Goal: Task Accomplishment & Management: Manage account settings

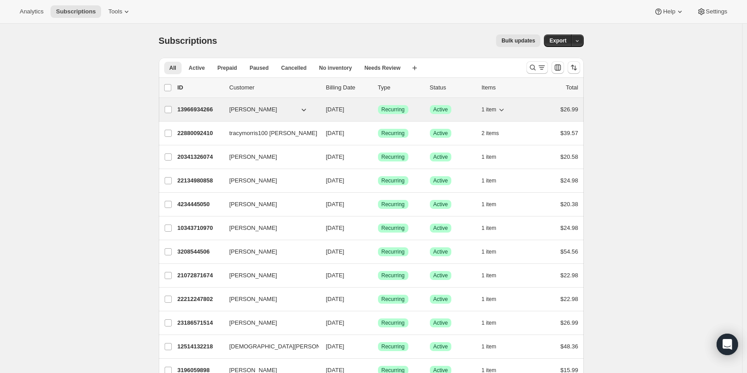
click at [204, 108] on p "13966934266" at bounding box center [199, 109] width 45 height 9
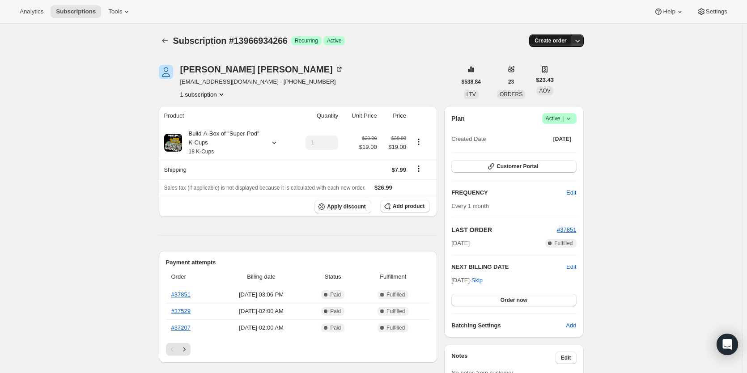
click at [554, 41] on span "Create order" at bounding box center [550, 40] width 32 height 7
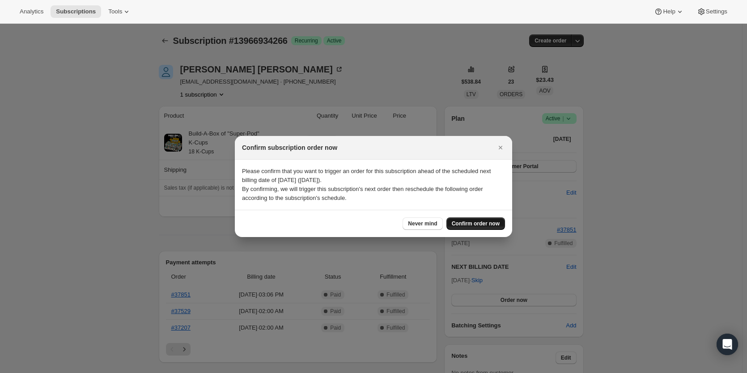
click at [463, 222] on span "Confirm order now" at bounding box center [476, 223] width 48 height 7
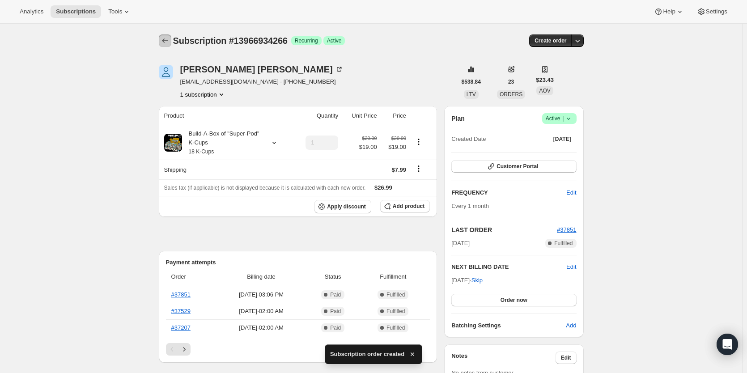
click at [169, 42] on icon "Subscriptions" at bounding box center [165, 40] width 9 height 9
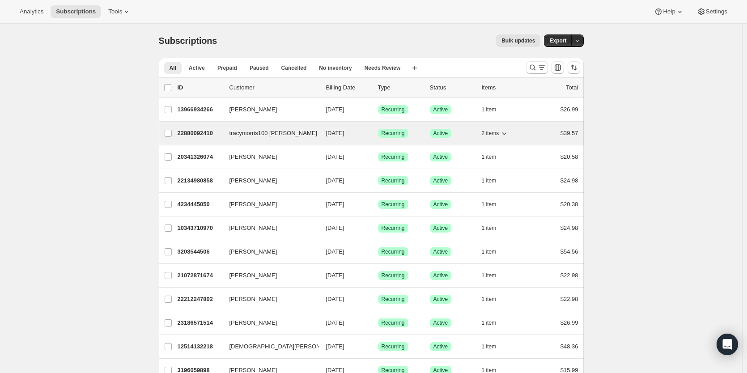
click at [200, 133] on p "22880092410" at bounding box center [199, 133] width 45 height 9
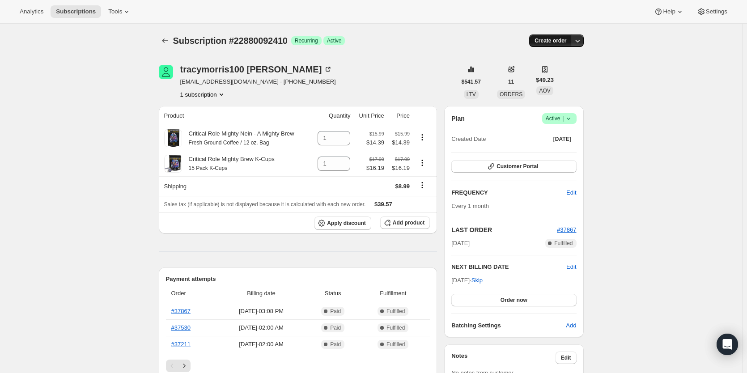
click at [552, 38] on span "Create order" at bounding box center [550, 40] width 32 height 7
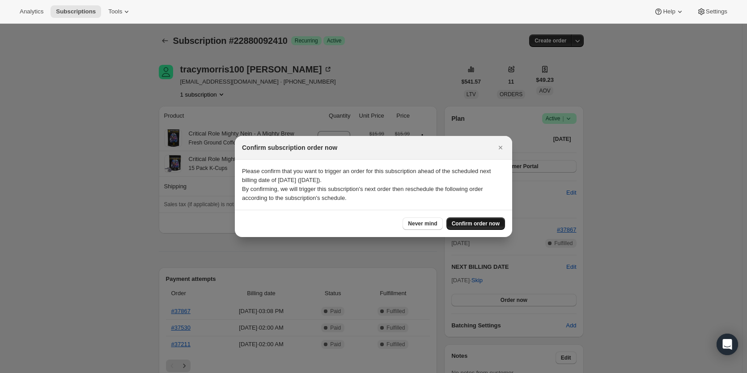
click at [476, 222] on span "Confirm order now" at bounding box center [476, 223] width 48 height 7
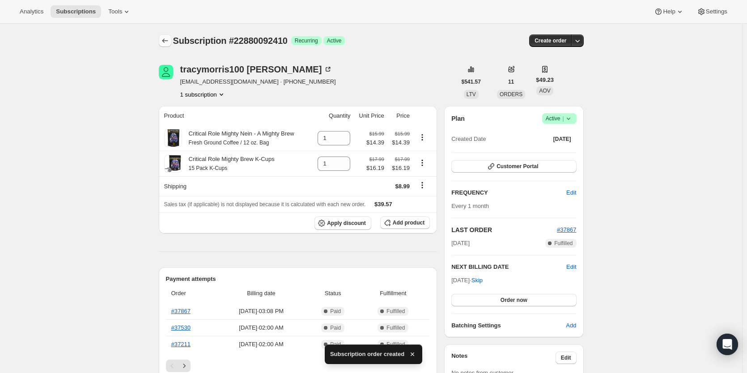
click at [166, 42] on icon "Subscriptions" at bounding box center [165, 40] width 9 height 9
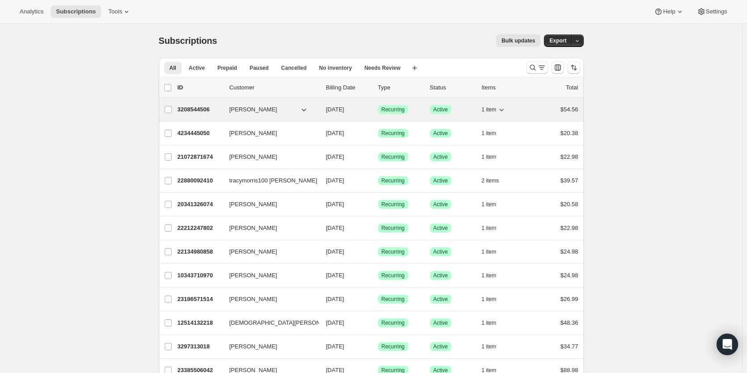
click at [197, 111] on p "3208544506" at bounding box center [199, 109] width 45 height 9
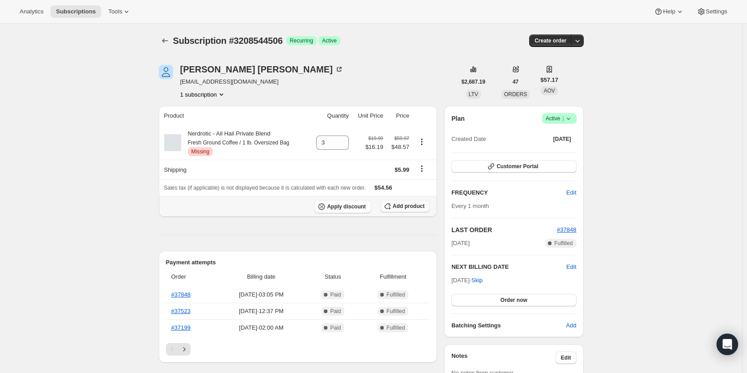
click at [400, 207] on span "Add product" at bounding box center [409, 206] width 32 height 7
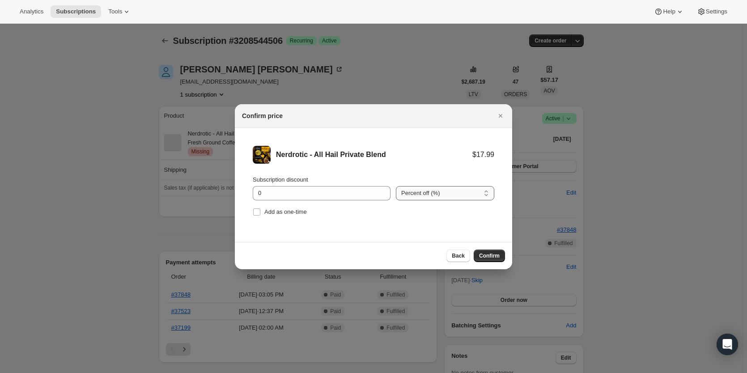
click at [436, 190] on select "Percent off (%) Amount off ($)" at bounding box center [445, 193] width 98 height 14
select select "fixed"
click at [396, 186] on select "Percent off (%) Amount off ($)" at bounding box center [445, 193] width 98 height 14
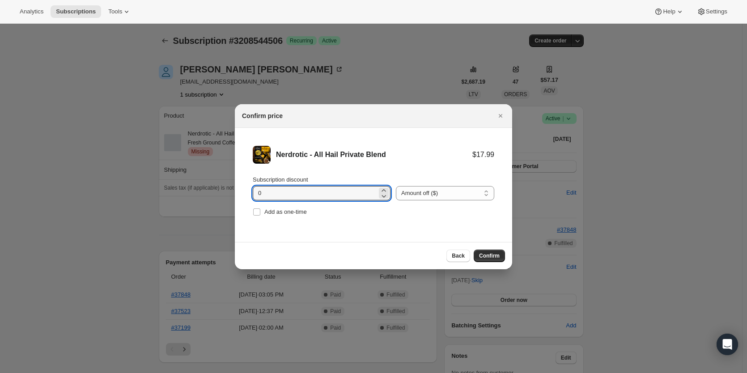
drag, startPoint x: 219, startPoint y: 192, endPoint x: 205, endPoint y: 194, distance: 13.9
type input "3.84"
click at [484, 253] on span "Confirm" at bounding box center [489, 255] width 21 height 7
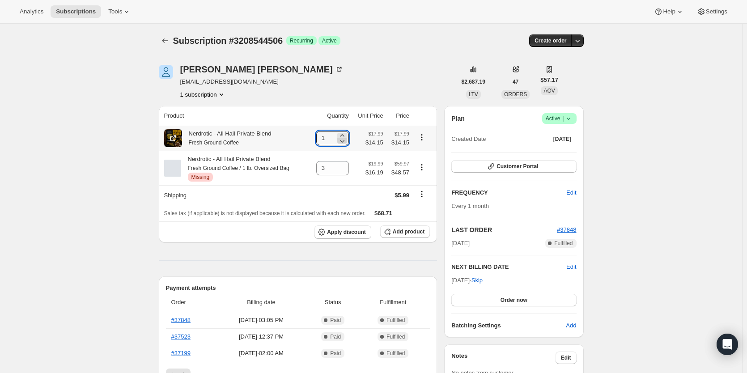
click at [343, 137] on icon at bounding box center [342, 140] width 9 height 9
click at [342, 135] on icon at bounding box center [342, 135] width 9 height 9
type input "3"
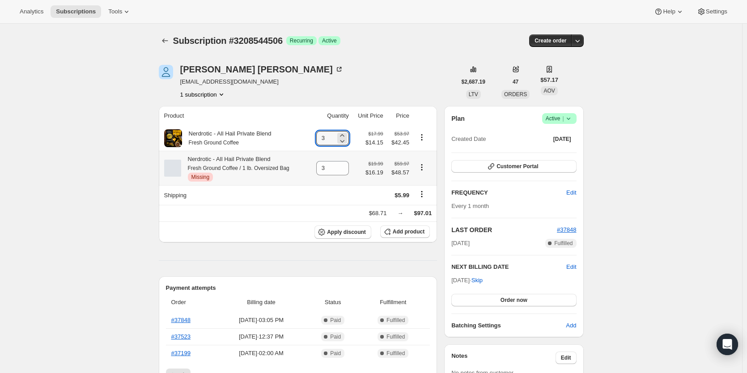
click at [422, 169] on icon "Product actions" at bounding box center [421, 167] width 9 height 9
click at [426, 182] on span "Remove" at bounding box center [423, 185] width 21 height 7
type input "0"
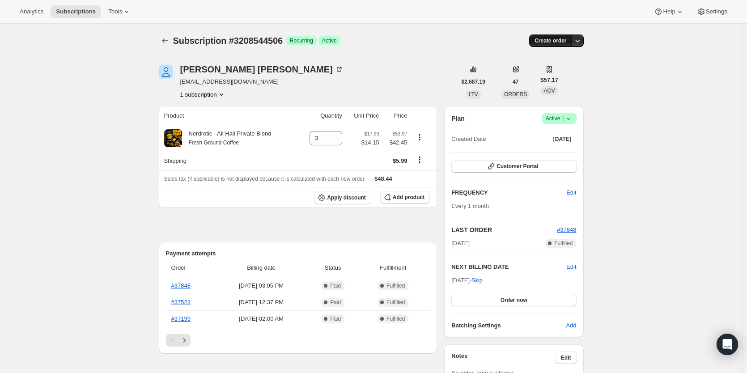
click at [555, 44] on span "Create order" at bounding box center [550, 40] width 32 height 7
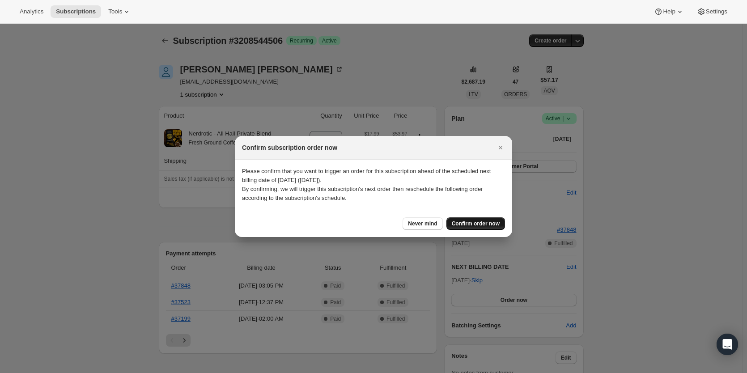
click at [481, 226] on span "Confirm order now" at bounding box center [476, 223] width 48 height 7
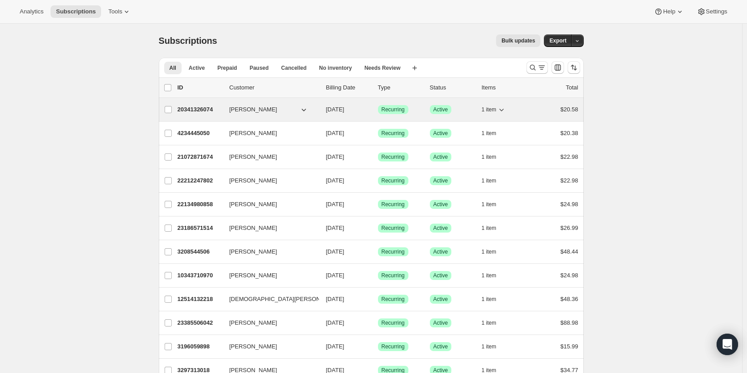
click at [203, 110] on p "20341326074" at bounding box center [199, 109] width 45 height 9
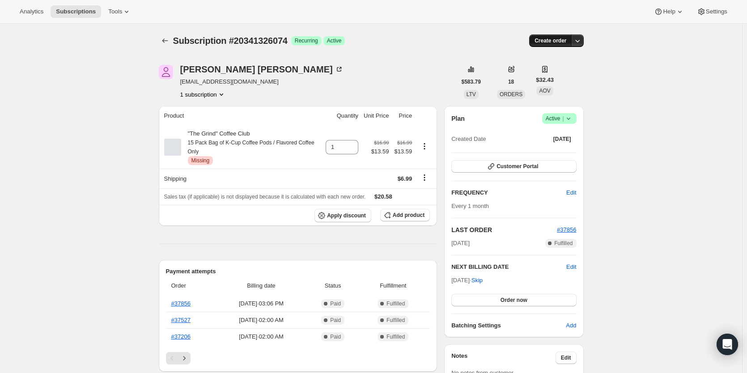
click at [554, 42] on span "Create order" at bounding box center [550, 40] width 32 height 7
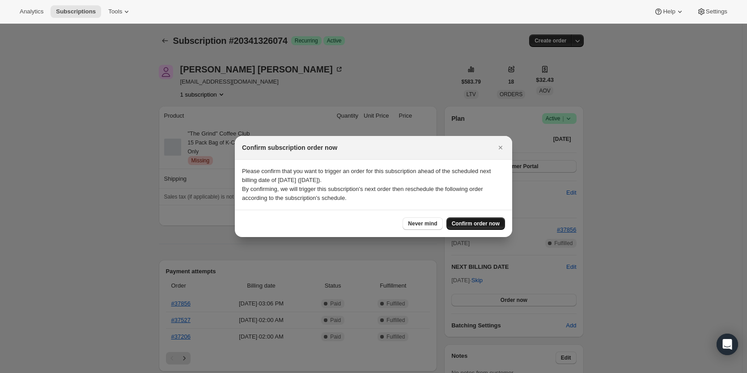
click at [479, 224] on span "Confirm order now" at bounding box center [476, 223] width 48 height 7
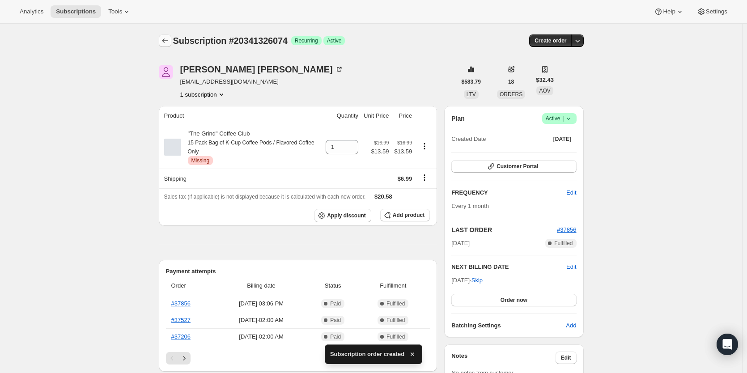
click at [165, 39] on icon "Subscriptions" at bounding box center [165, 40] width 9 height 9
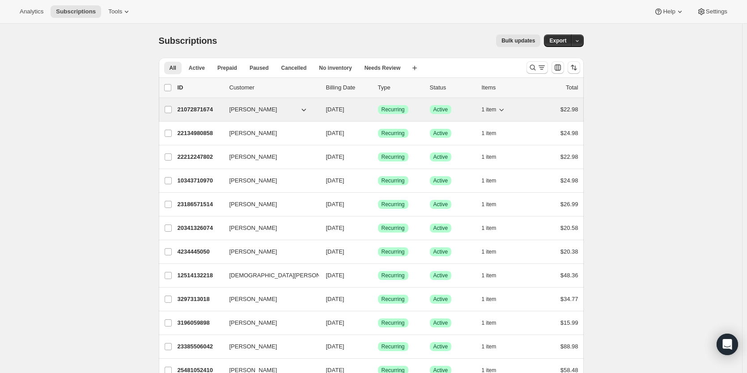
click at [198, 106] on p "21072871674" at bounding box center [199, 109] width 45 height 9
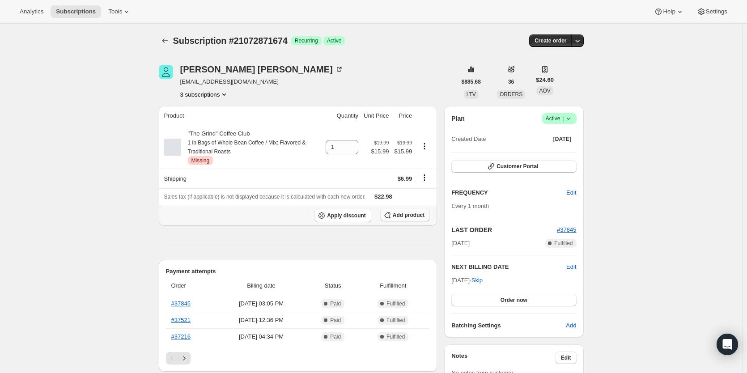
click at [405, 214] on span "Add product" at bounding box center [409, 214] width 32 height 7
click at [413, 210] on button "Add product" at bounding box center [405, 215] width 50 height 13
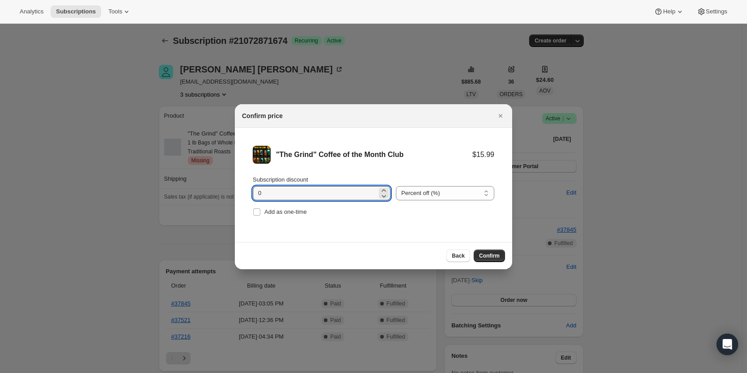
drag, startPoint x: 266, startPoint y: 190, endPoint x: 199, endPoint y: 190, distance: 66.6
type input "20"
click at [497, 255] on span "Confirm" at bounding box center [489, 255] width 21 height 7
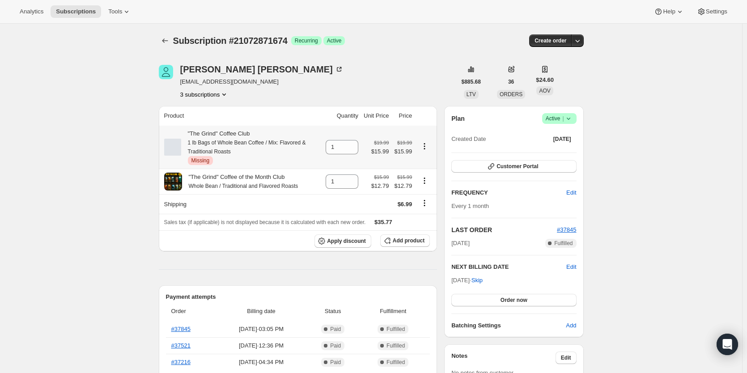
click at [427, 143] on icon "Product actions" at bounding box center [424, 146] width 9 height 9
click at [430, 163] on span "Remove" at bounding box center [426, 163] width 21 height 7
type input "0"
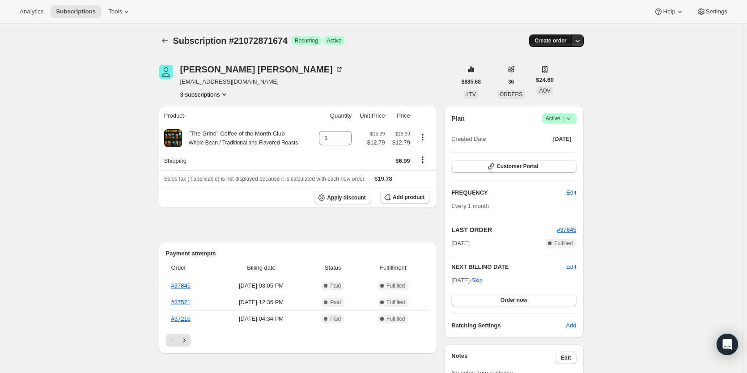
click at [549, 41] on span "Create order" at bounding box center [550, 40] width 32 height 7
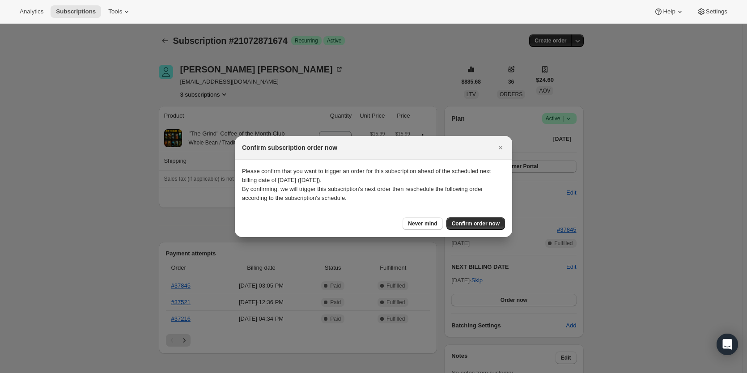
click at [423, 77] on div at bounding box center [373, 186] width 747 height 373
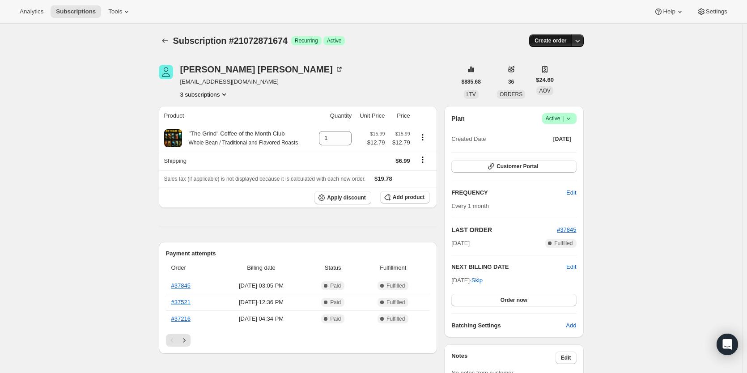
click at [554, 42] on span "Create order" at bounding box center [550, 40] width 32 height 7
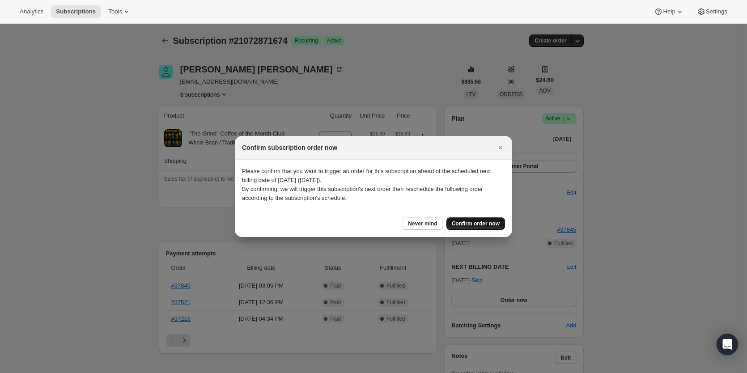
click at [470, 227] on button "Confirm order now" at bounding box center [475, 223] width 59 height 13
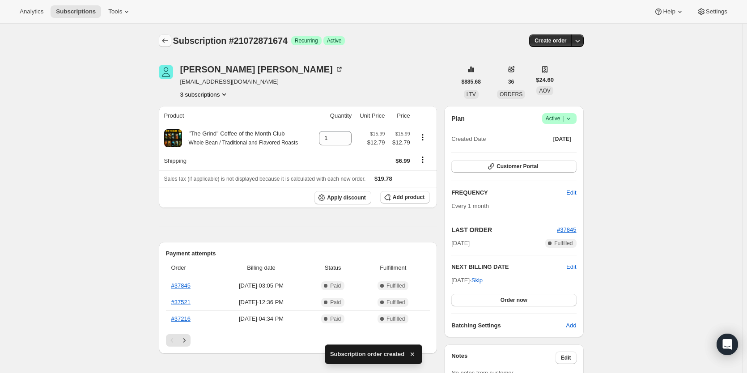
click at [165, 38] on icon "Subscriptions" at bounding box center [165, 40] width 9 height 9
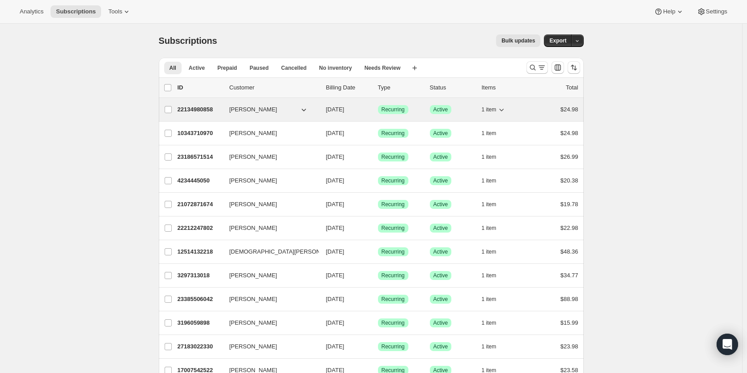
click at [189, 110] on p "22134980858" at bounding box center [199, 109] width 45 height 9
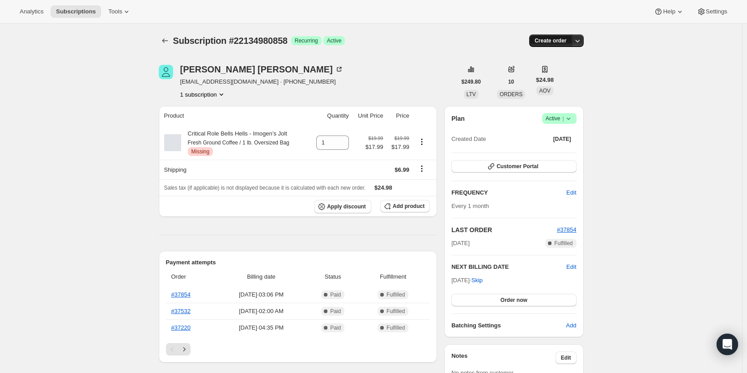
click at [558, 42] on span "Create order" at bounding box center [550, 40] width 32 height 7
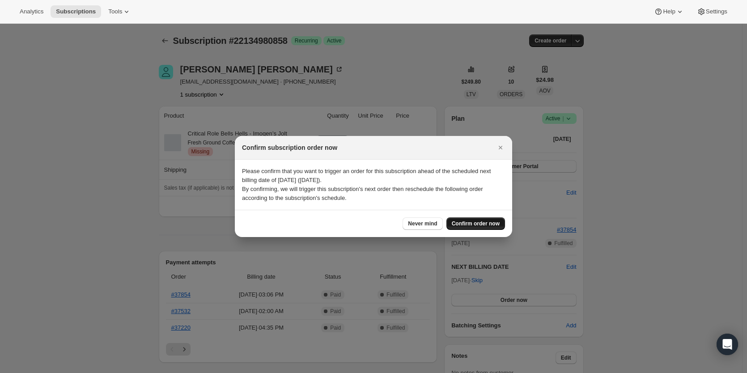
click at [482, 218] on button "Confirm order now" at bounding box center [475, 223] width 59 height 13
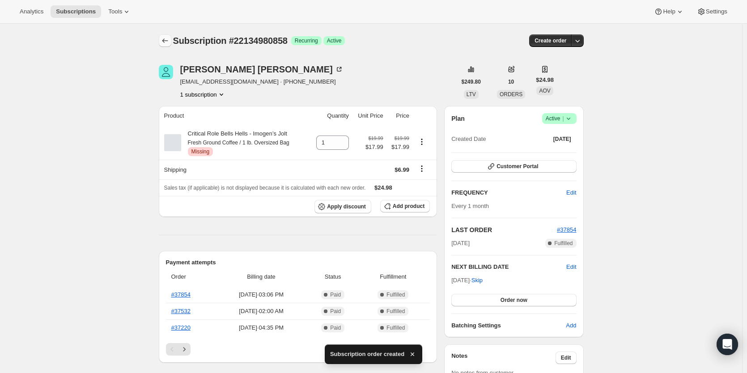
click at [169, 39] on icon "Subscriptions" at bounding box center [165, 40] width 9 height 9
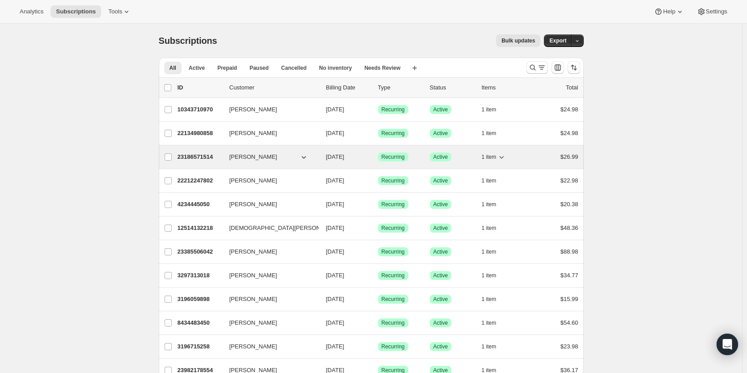
click at [204, 157] on p "23186571514" at bounding box center [199, 156] width 45 height 9
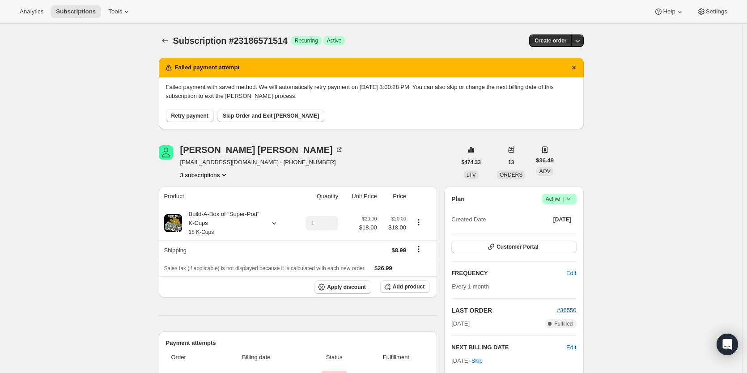
click at [183, 116] on span "Retry payment" at bounding box center [189, 115] width 37 height 7
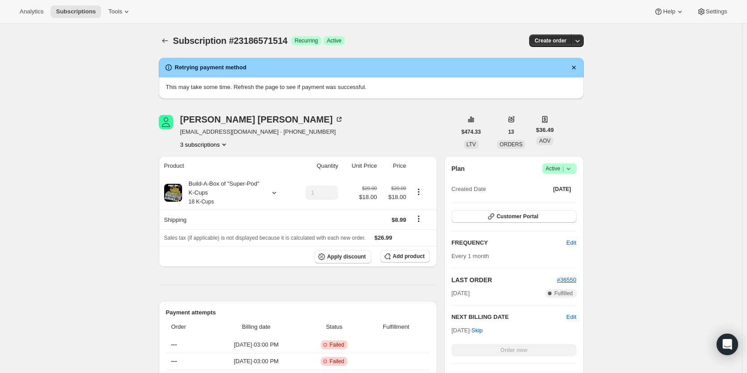
click at [161, 34] on div at bounding box center [166, 40] width 14 height 13
click at [167, 37] on icon "Subscriptions" at bounding box center [165, 40] width 9 height 9
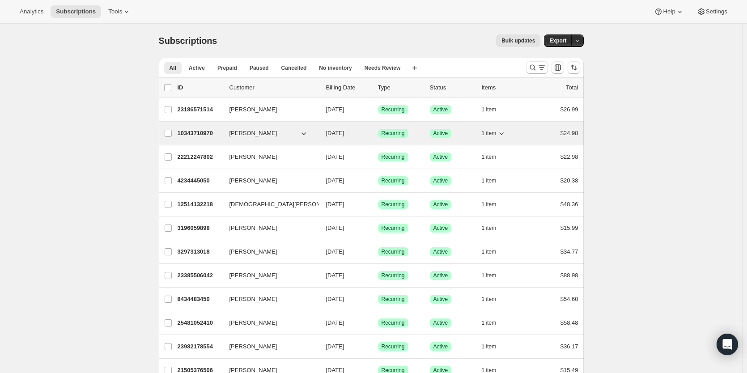
click at [202, 131] on p "10343710970" at bounding box center [199, 133] width 45 height 9
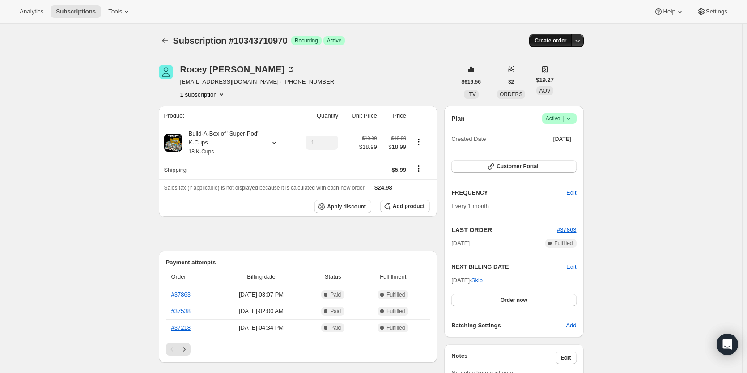
click at [551, 45] on button "Create order" at bounding box center [550, 40] width 42 height 13
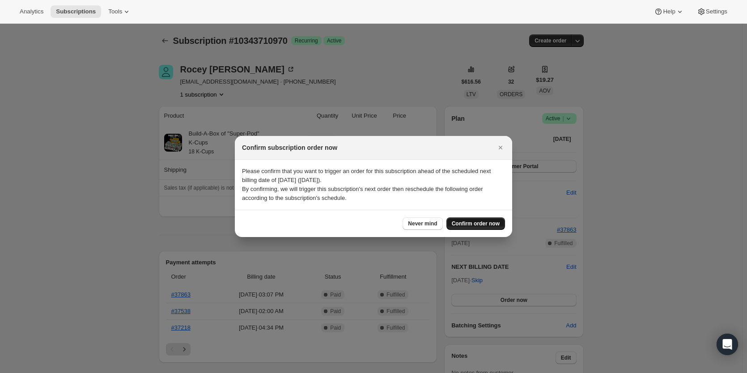
click at [477, 220] on span "Confirm order now" at bounding box center [476, 223] width 48 height 7
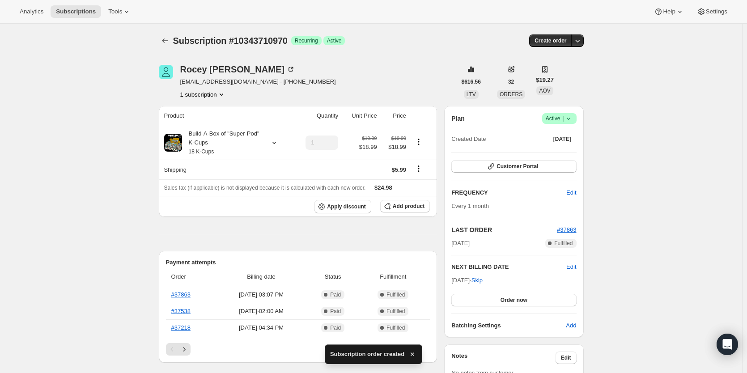
click at [168, 42] on icon "Subscriptions" at bounding box center [165, 40] width 9 height 9
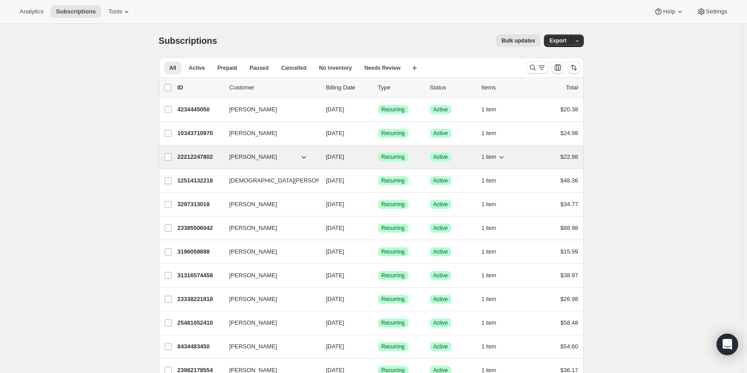
click at [196, 156] on p "22212247802" at bounding box center [199, 156] width 45 height 9
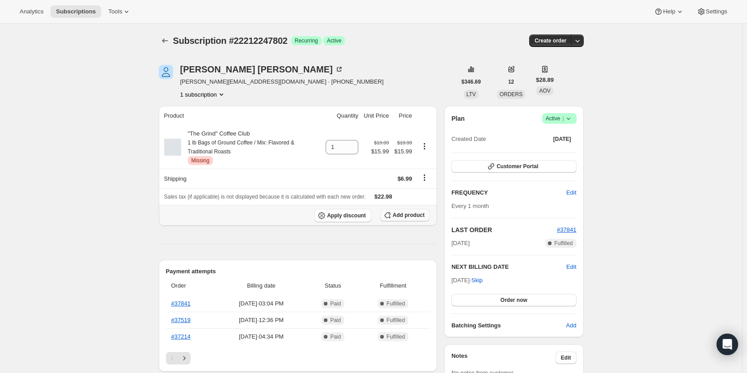
click at [407, 213] on span "Add product" at bounding box center [409, 214] width 32 height 7
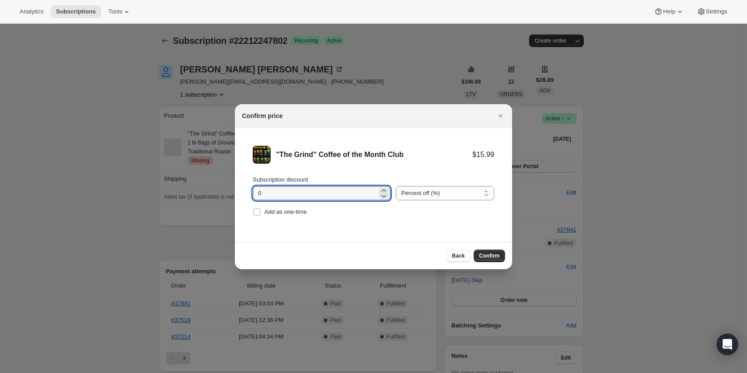
drag, startPoint x: 170, startPoint y: 188, endPoint x: 146, endPoint y: 195, distance: 25.3
type input "20"
click at [493, 258] on span "Confirm" at bounding box center [489, 255] width 21 height 7
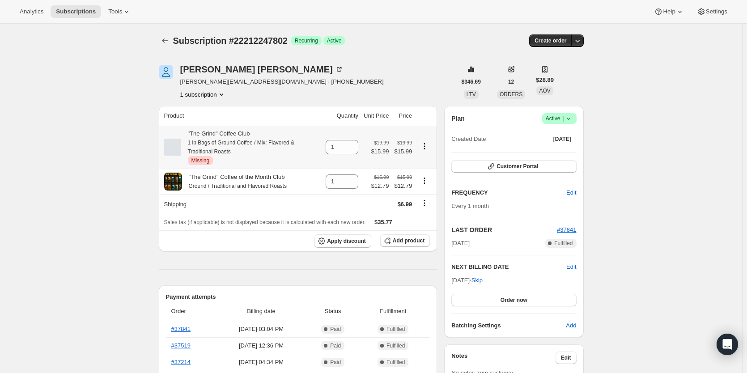
click at [427, 147] on icon "Product actions" at bounding box center [424, 146] width 9 height 9
click at [428, 163] on span "Remove" at bounding box center [426, 163] width 21 height 7
type input "0"
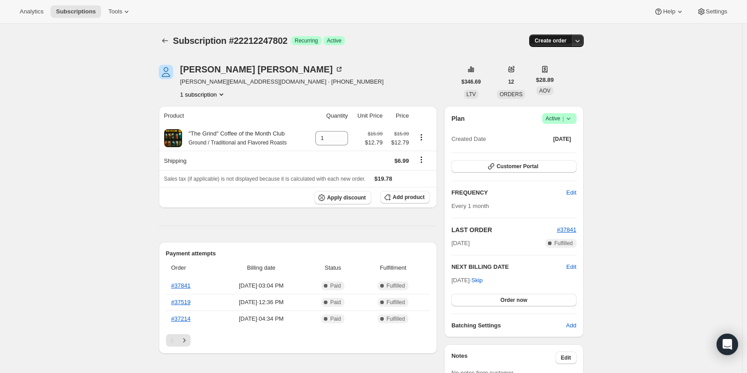
click at [548, 38] on span "Create order" at bounding box center [550, 40] width 32 height 7
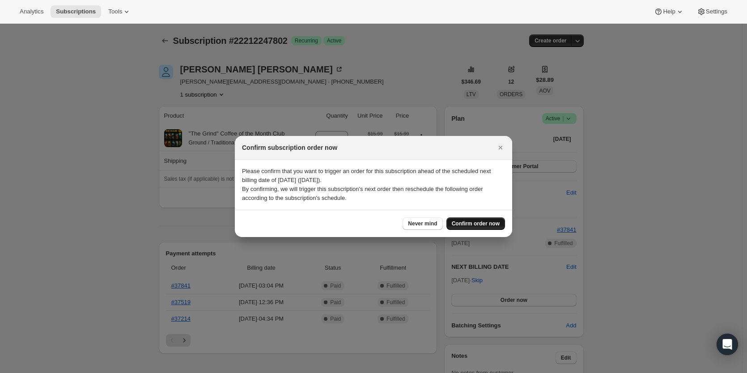
click at [482, 222] on span "Confirm order now" at bounding box center [476, 223] width 48 height 7
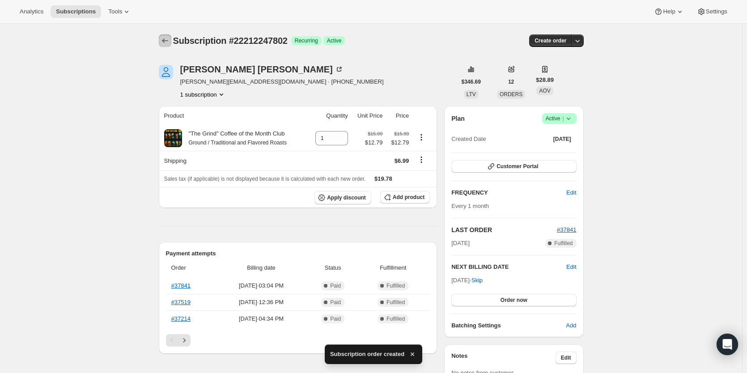
click at [165, 42] on icon "Subscriptions" at bounding box center [165, 40] width 9 height 9
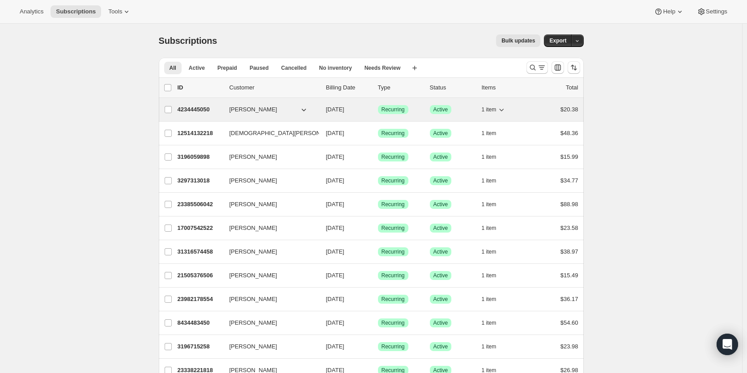
click at [193, 111] on p "4234445050" at bounding box center [199, 109] width 45 height 9
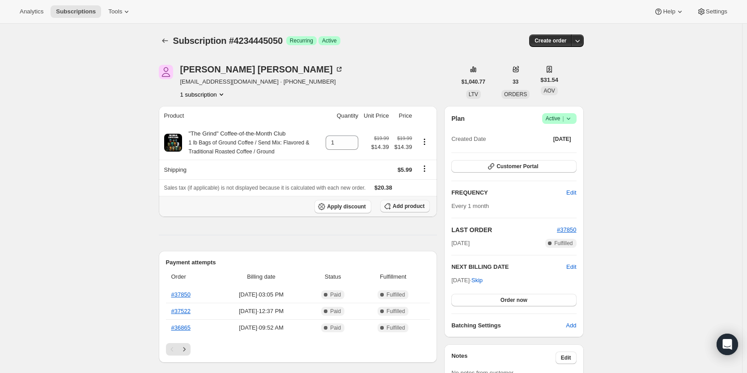
click at [416, 204] on span "Add product" at bounding box center [409, 206] width 32 height 7
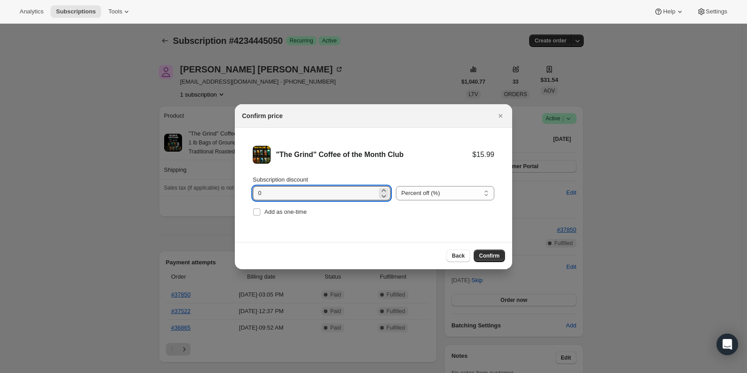
drag, startPoint x: 336, startPoint y: 194, endPoint x: 178, endPoint y: 190, distance: 157.4
type input "20"
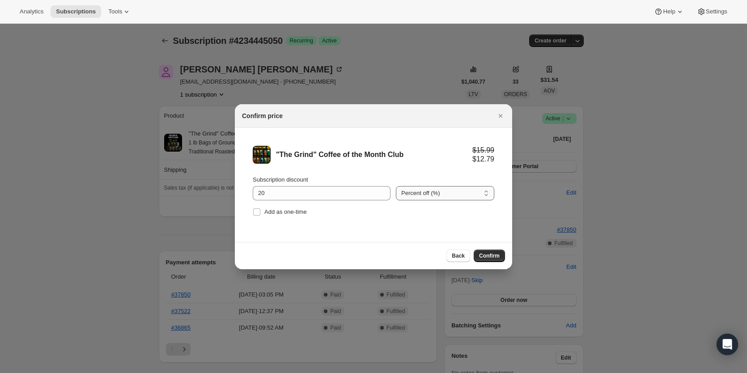
click at [424, 190] on select "Percent off (%) Amount off ($)" at bounding box center [445, 193] width 98 height 14
click at [487, 253] on span "Confirm" at bounding box center [489, 255] width 21 height 7
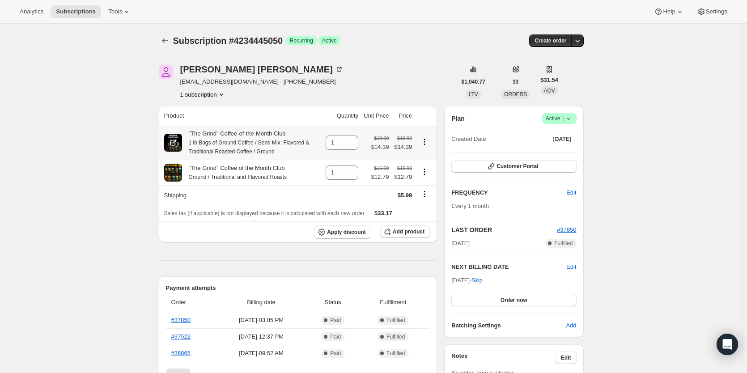
click at [428, 141] on icon "Product actions" at bounding box center [424, 141] width 9 height 9
click at [427, 140] on icon "Product actions" at bounding box center [424, 141] width 9 height 9
click at [361, 144] on td "1" at bounding box center [342, 143] width 38 height 34
click at [356, 145] on icon at bounding box center [351, 145] width 9 height 9
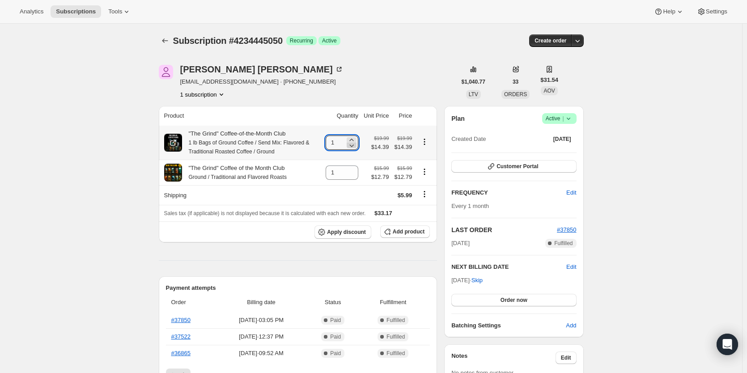
type input "0"
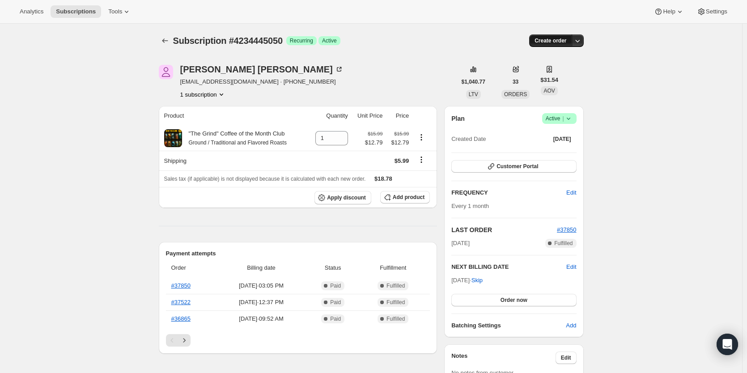
click at [551, 42] on span "Create order" at bounding box center [550, 40] width 32 height 7
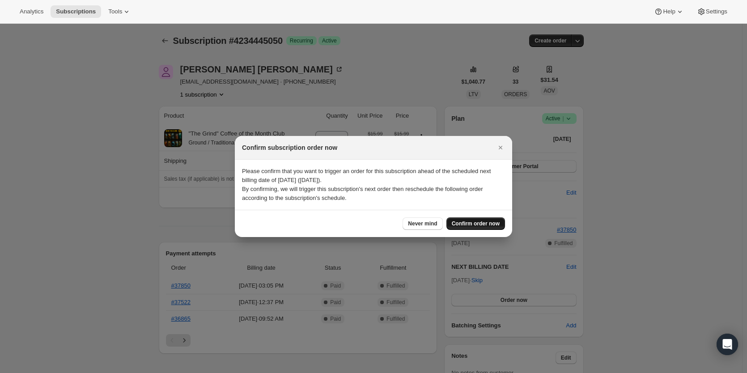
click at [474, 222] on span "Confirm order now" at bounding box center [476, 223] width 48 height 7
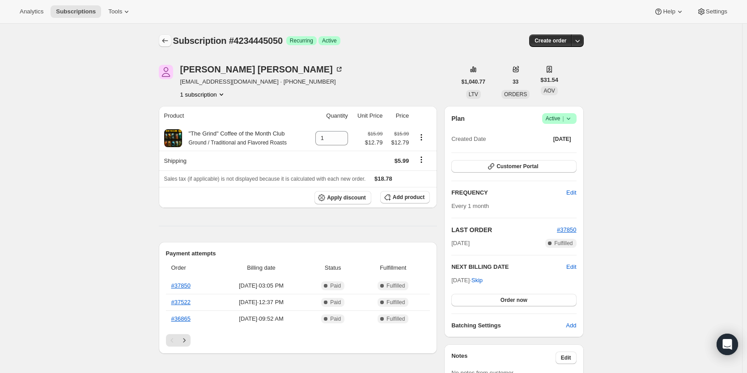
click at [169, 42] on icon "Subscriptions" at bounding box center [165, 40] width 9 height 9
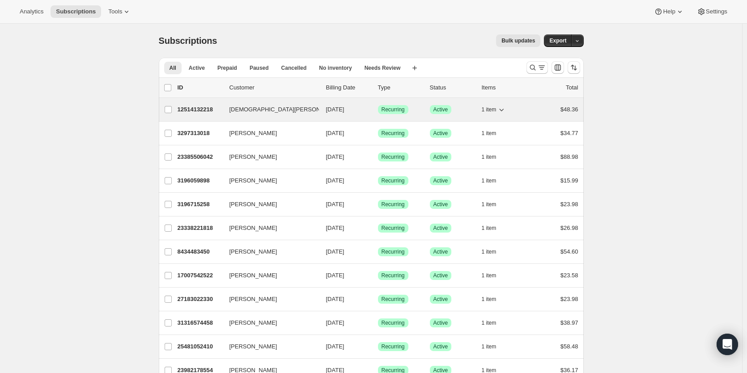
click at [205, 110] on p "12514132218" at bounding box center [199, 109] width 45 height 9
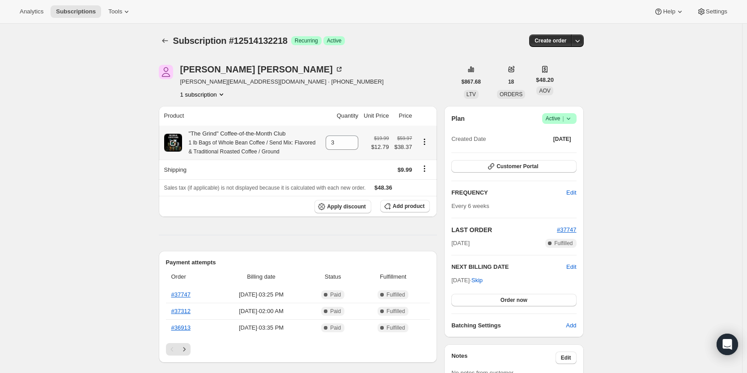
click at [427, 143] on icon "Product actions" at bounding box center [424, 141] width 9 height 9
click at [429, 160] on span "Swap variant" at bounding box center [427, 159] width 34 height 7
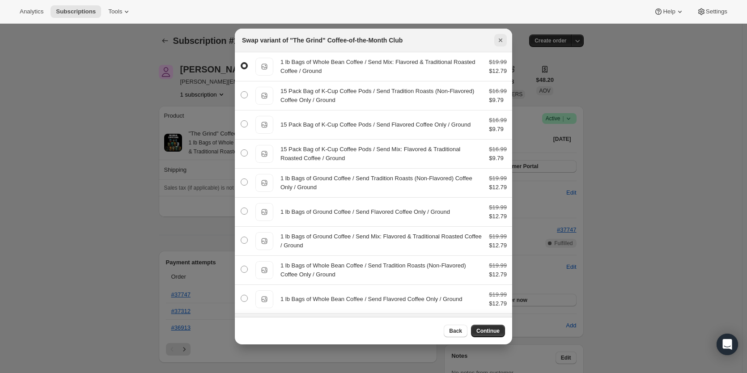
click at [499, 41] on icon "Close" at bounding box center [500, 40] width 4 height 4
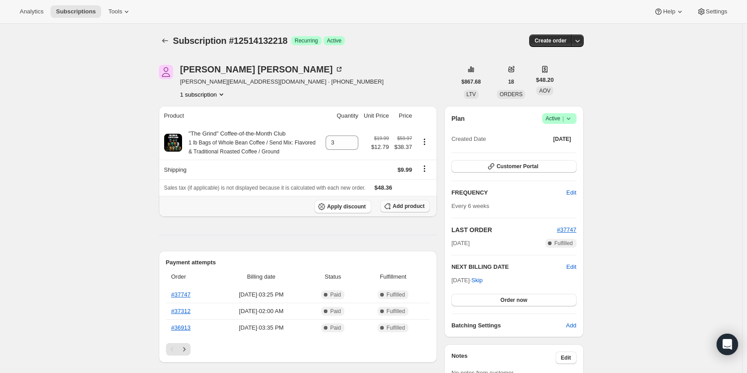
click at [408, 204] on span "Add product" at bounding box center [409, 206] width 32 height 7
click at [413, 204] on span "Add product" at bounding box center [409, 206] width 32 height 7
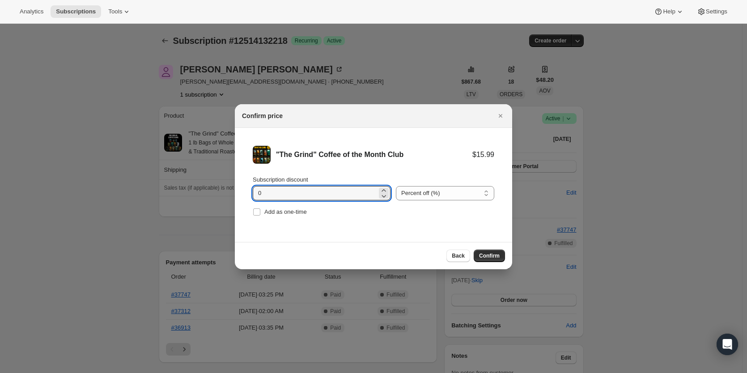
drag, startPoint x: 271, startPoint y: 195, endPoint x: 203, endPoint y: 198, distance: 68.0
type input "20"
click at [494, 258] on span "Confirm" at bounding box center [489, 255] width 21 height 7
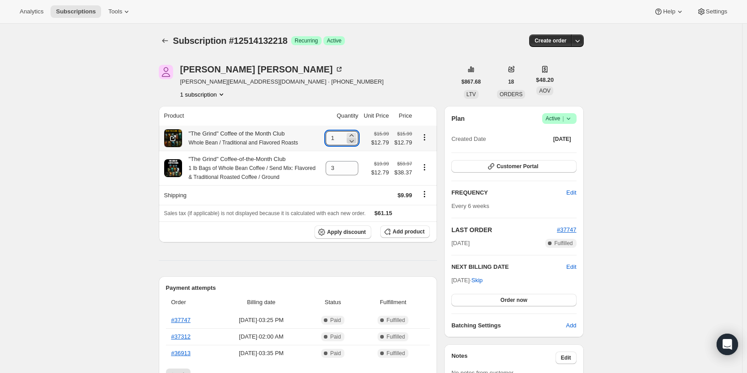
click at [356, 136] on icon at bounding box center [351, 140] width 9 height 9
click at [355, 136] on icon at bounding box center [351, 135] width 9 height 9
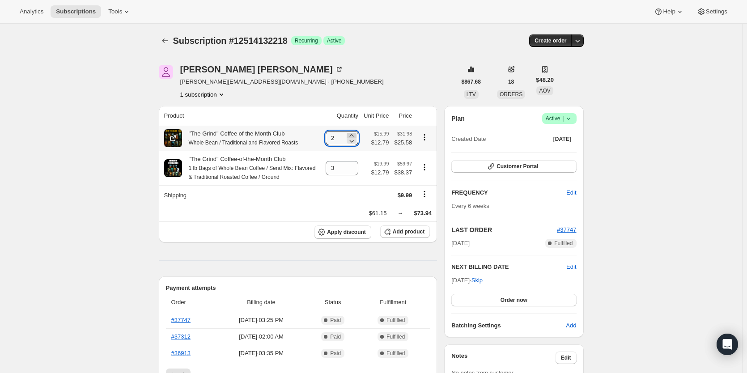
type input "3"
click at [425, 167] on icon "Product actions" at bounding box center [424, 167] width 9 height 9
click at [356, 171] on icon at bounding box center [351, 170] width 9 height 9
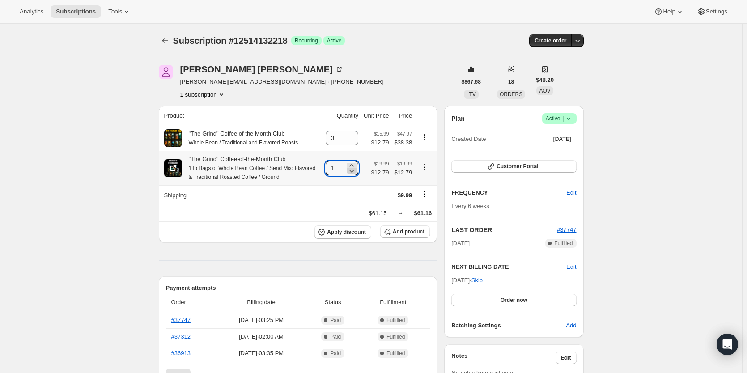
click at [356, 171] on icon at bounding box center [351, 170] width 9 height 9
type input "0"
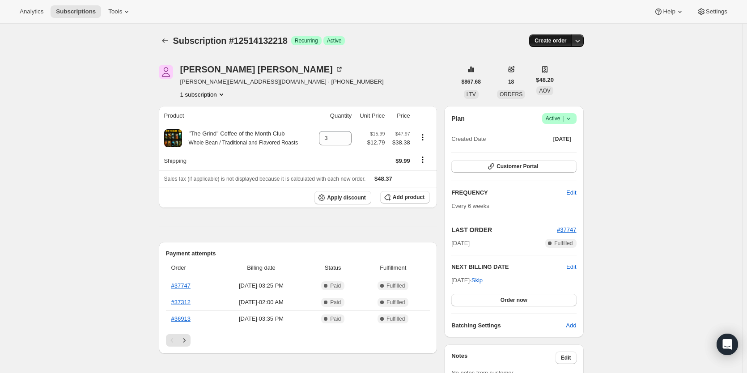
click at [562, 39] on span "Create order" at bounding box center [550, 40] width 32 height 7
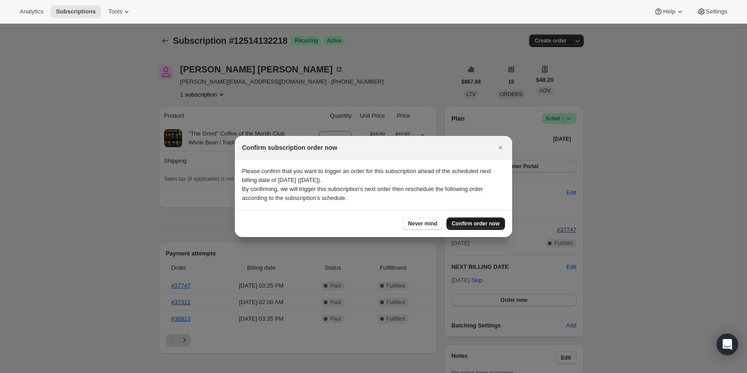
click at [472, 225] on span "Confirm order now" at bounding box center [476, 223] width 48 height 7
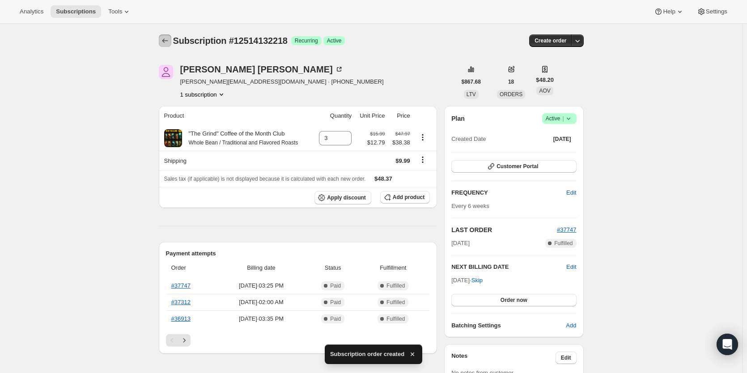
click at [165, 42] on icon "Subscriptions" at bounding box center [165, 40] width 9 height 9
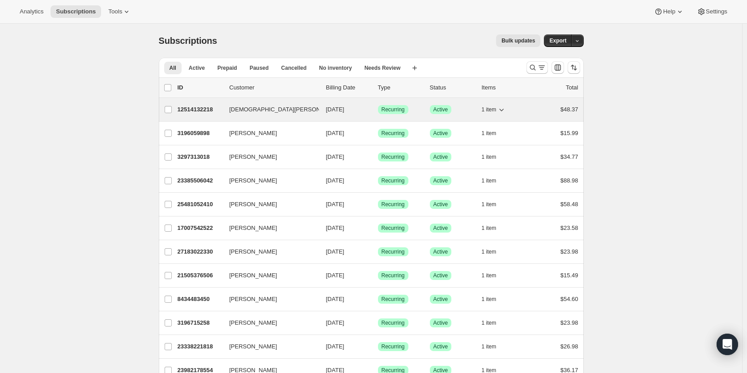
click at [191, 110] on p "12514132218" at bounding box center [199, 109] width 45 height 9
click at [200, 111] on p "23385506042" at bounding box center [199, 109] width 45 height 9
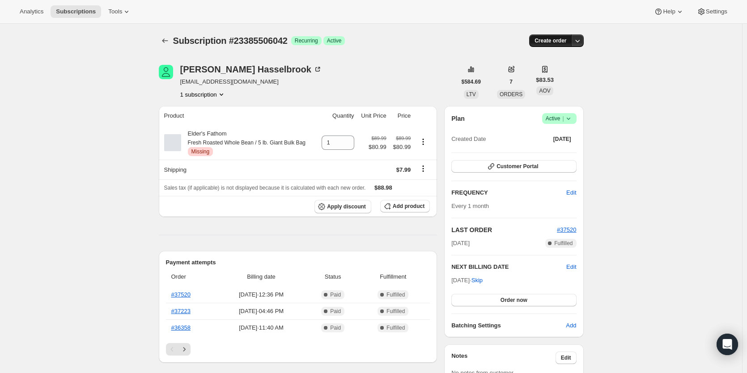
click at [558, 40] on span "Create order" at bounding box center [550, 40] width 32 height 7
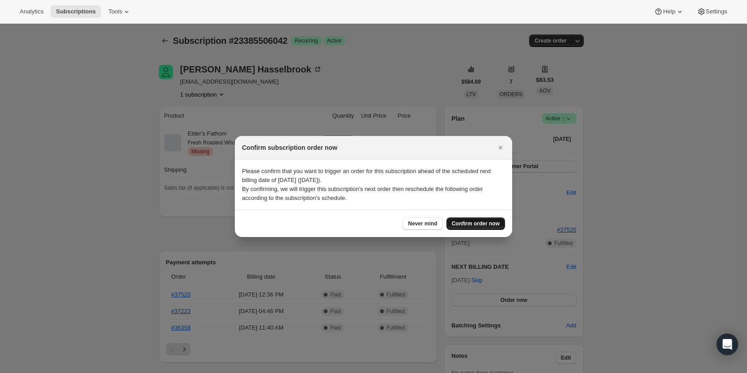
click at [469, 224] on span "Confirm order now" at bounding box center [476, 223] width 48 height 7
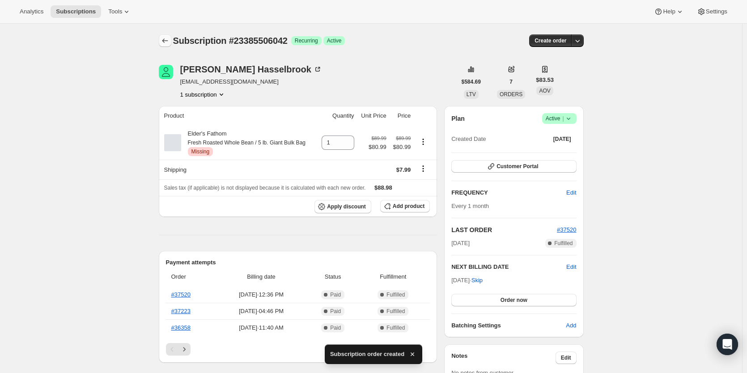
click at [164, 41] on icon "Subscriptions" at bounding box center [165, 40] width 9 height 9
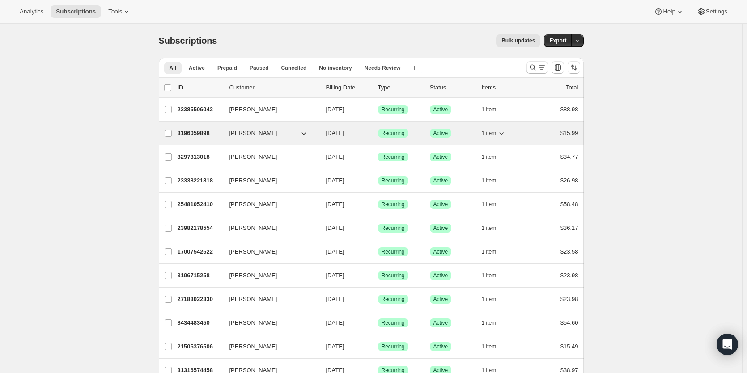
click at [207, 129] on p "3196059898" at bounding box center [199, 133] width 45 height 9
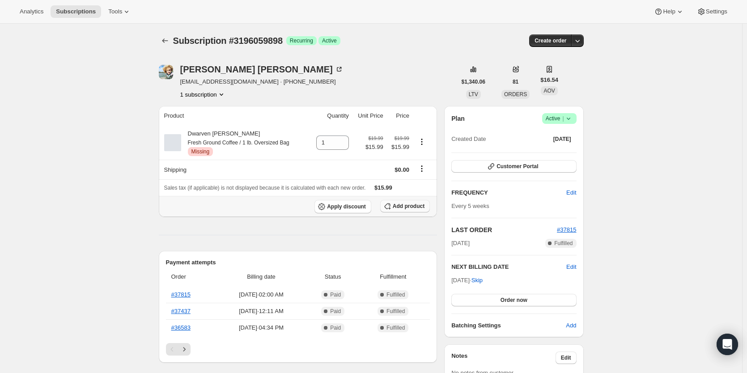
click at [405, 202] on button "Add product" at bounding box center [405, 206] width 50 height 13
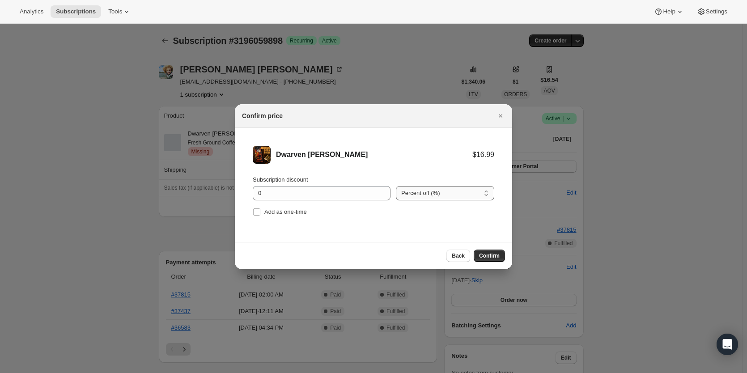
click at [419, 196] on select "Percent off (%) Amount off ($)" at bounding box center [445, 193] width 98 height 14
click at [419, 194] on select "Percent off (%) Amount off ($)" at bounding box center [445, 193] width 98 height 14
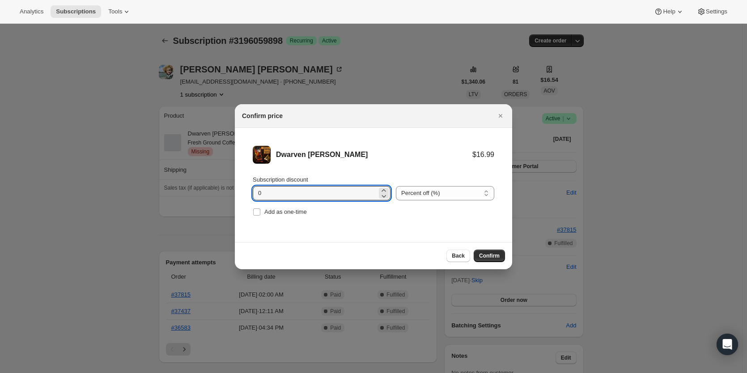
click at [418, 189] on select "Percent off (%) Amount off ($)" at bounding box center [445, 193] width 98 height 14
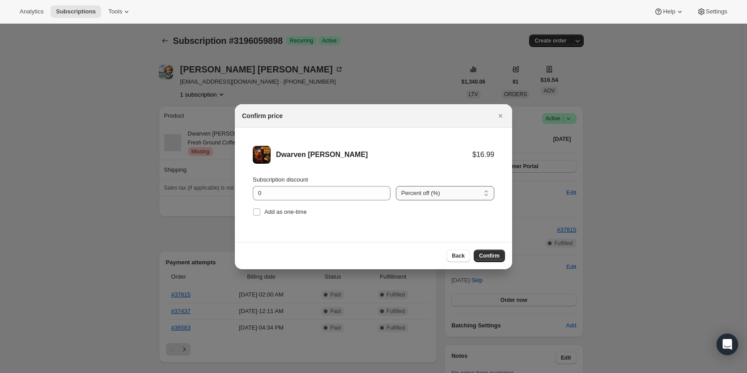
select select "fixed"
click at [396, 186] on select "Percent off (%) Amount off ($)" at bounding box center [445, 193] width 98 height 14
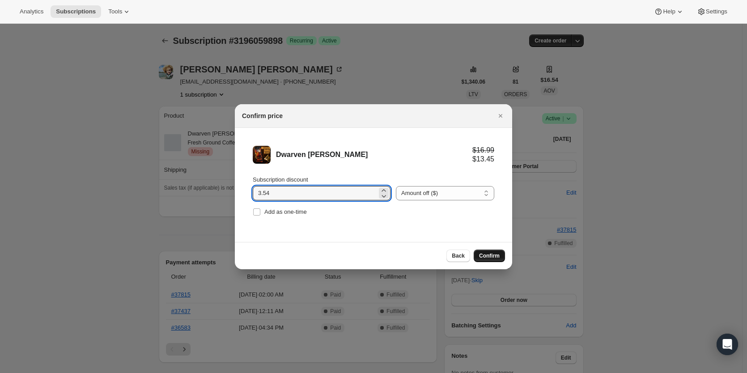
type input "3.54"
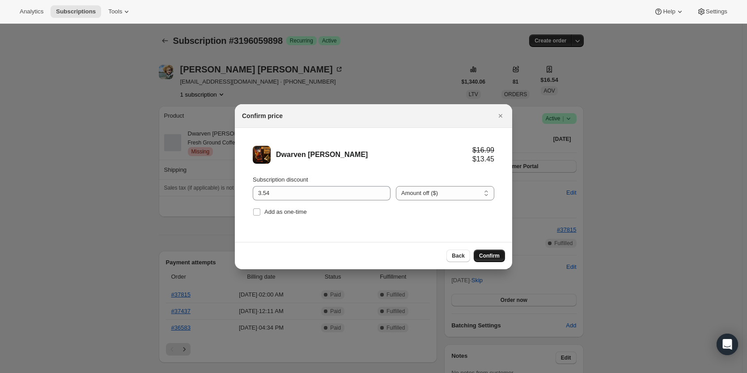
click at [486, 258] on span "Confirm" at bounding box center [489, 255] width 21 height 7
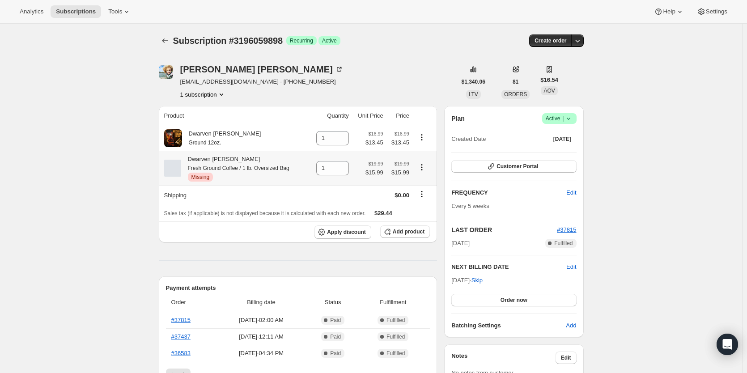
click at [422, 166] on icon "Product actions" at bounding box center [421, 167] width 9 height 9
click at [420, 183] on span "Remove" at bounding box center [423, 185] width 21 height 7
type input "0"
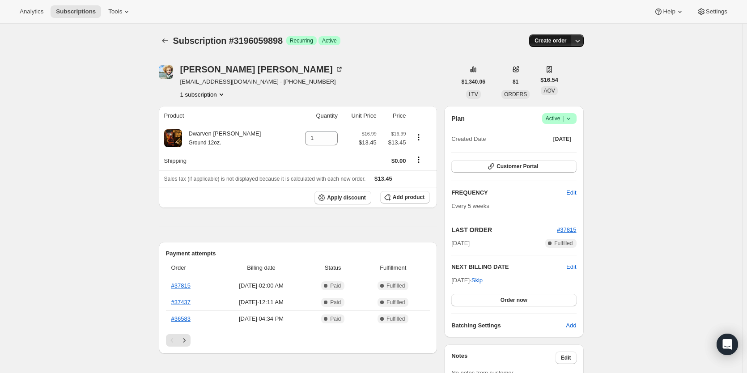
click at [551, 45] on button "Create order" at bounding box center [550, 40] width 42 height 13
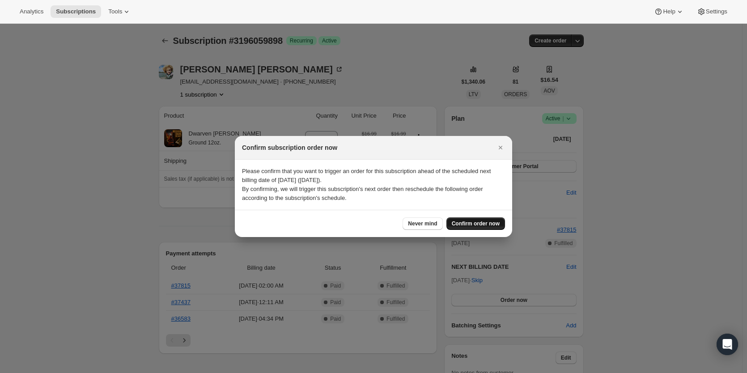
click at [485, 226] on span "Confirm order now" at bounding box center [476, 223] width 48 height 7
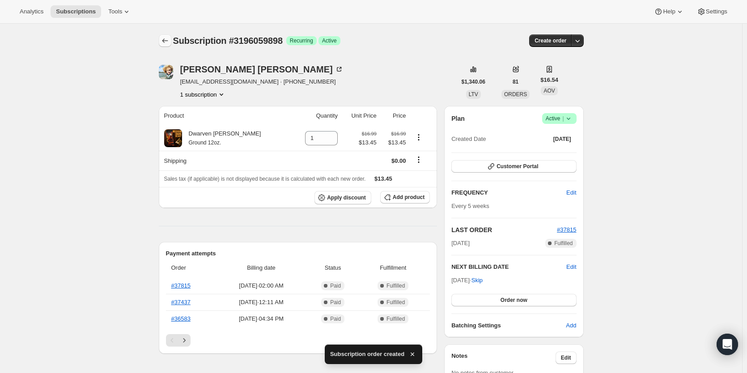
click at [166, 41] on icon "Subscriptions" at bounding box center [165, 40] width 9 height 9
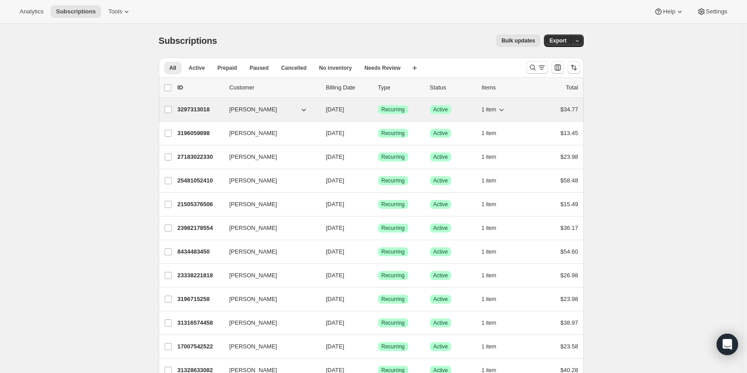
click at [195, 108] on p "3297313018" at bounding box center [199, 109] width 45 height 9
click at [202, 113] on p "3297313018" at bounding box center [199, 109] width 45 height 9
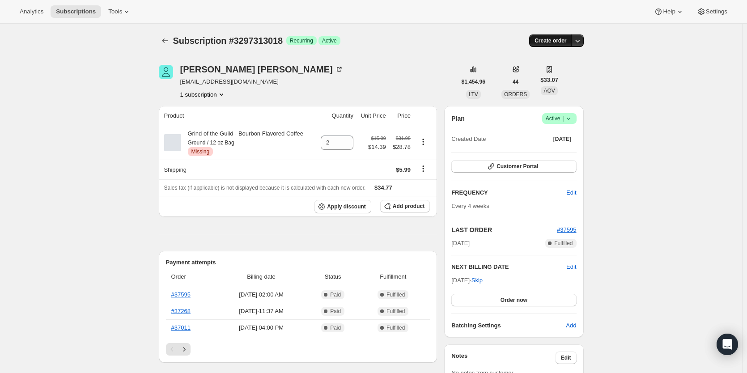
click at [558, 41] on span "Create order" at bounding box center [550, 40] width 32 height 7
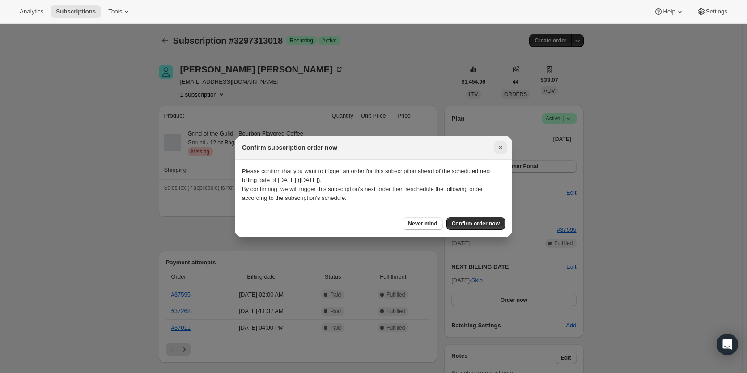
click at [499, 150] on icon "Close" at bounding box center [500, 147] width 9 height 9
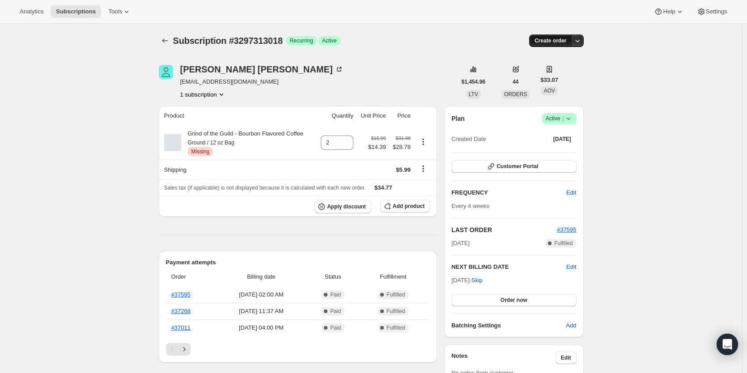
click at [549, 42] on span "Create order" at bounding box center [550, 40] width 32 height 7
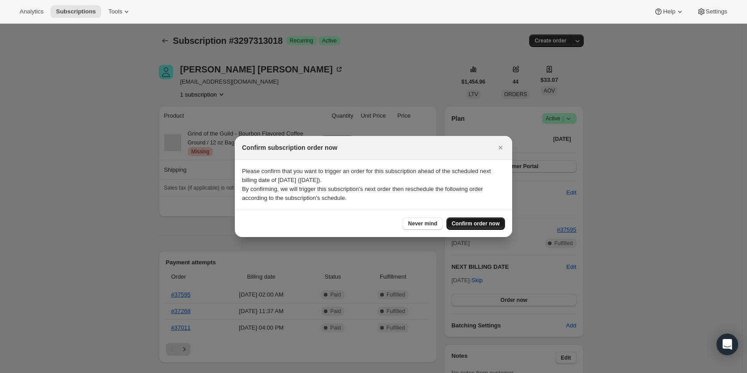
click at [461, 225] on span "Confirm order now" at bounding box center [476, 223] width 48 height 7
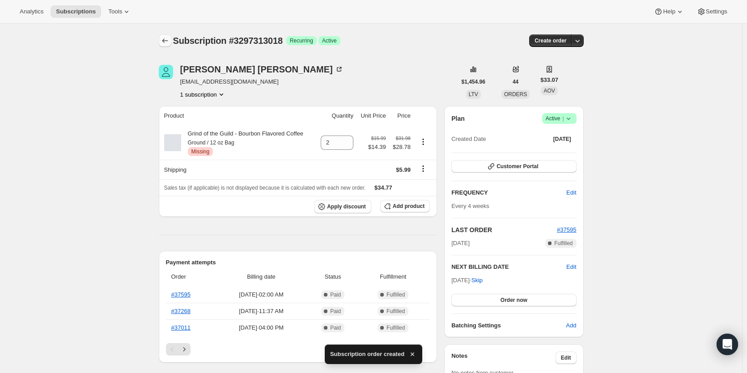
click at [166, 40] on icon "Subscriptions" at bounding box center [165, 40] width 9 height 9
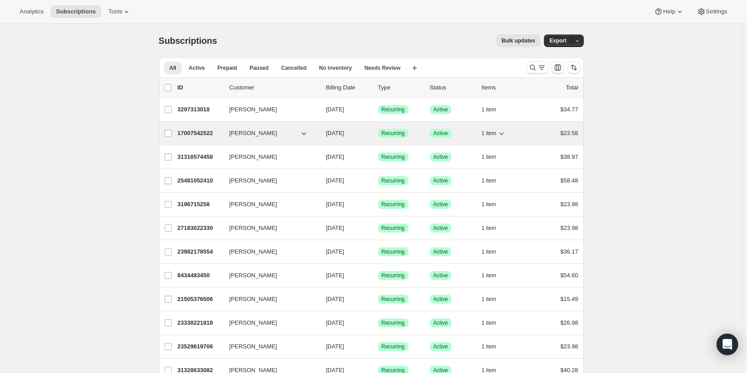
click at [193, 137] on p "17007542522" at bounding box center [199, 133] width 45 height 9
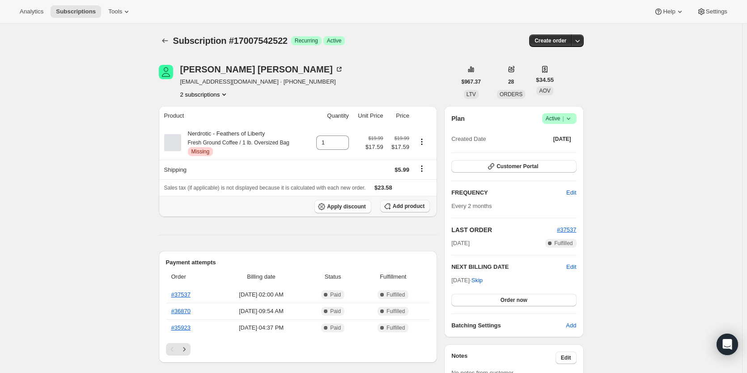
click at [410, 204] on span "Add product" at bounding box center [409, 206] width 32 height 7
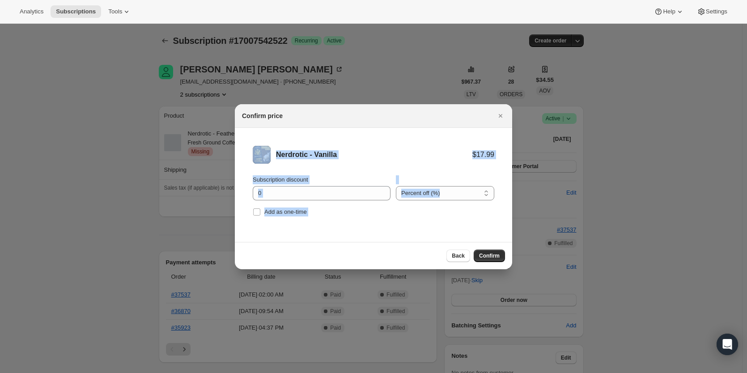
drag, startPoint x: 435, startPoint y: 118, endPoint x: 405, endPoint y: 249, distance: 134.7
click at [405, 249] on div "Confirm price Nerdrotic - Vanilla $17.99 Subscription discount 0 Percent off (%…" at bounding box center [373, 186] width 277 height 165
click at [285, 193] on input "0" at bounding box center [315, 193] width 124 height 14
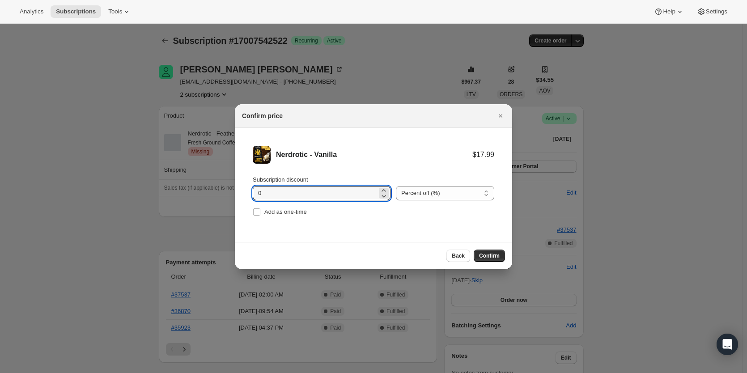
drag, startPoint x: 266, startPoint y: 192, endPoint x: 227, endPoint y: 191, distance: 38.9
type input "2.80"
drag, startPoint x: 427, startPoint y: 189, endPoint x: 428, endPoint y: 200, distance: 10.9
click at [427, 189] on select "Percent off (%) Amount off ($)" at bounding box center [445, 193] width 98 height 14
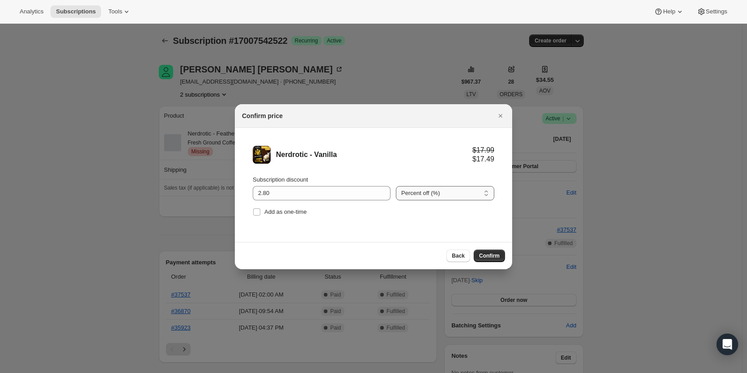
select select "fixed"
click at [396, 186] on select "Percent off (%) Amount off ($)" at bounding box center [445, 193] width 98 height 14
click at [495, 257] on span "Confirm" at bounding box center [489, 255] width 21 height 7
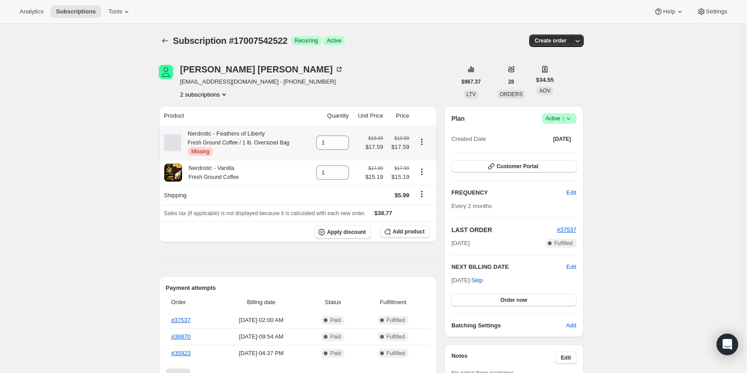
click at [424, 138] on icon "Product actions" at bounding box center [421, 141] width 9 height 9
click at [421, 161] on span "Remove" at bounding box center [423, 159] width 21 height 7
type input "0"
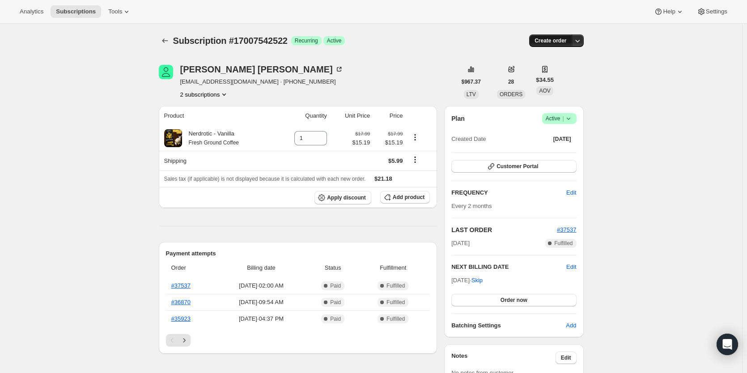
click at [558, 44] on span "Create order" at bounding box center [550, 40] width 32 height 7
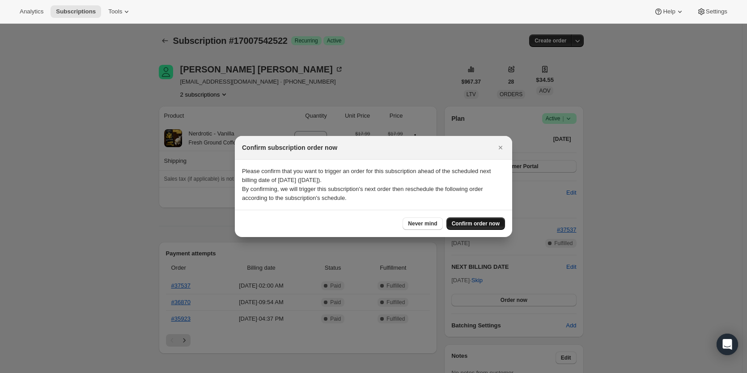
click at [471, 220] on button "Confirm order now" at bounding box center [475, 223] width 59 height 13
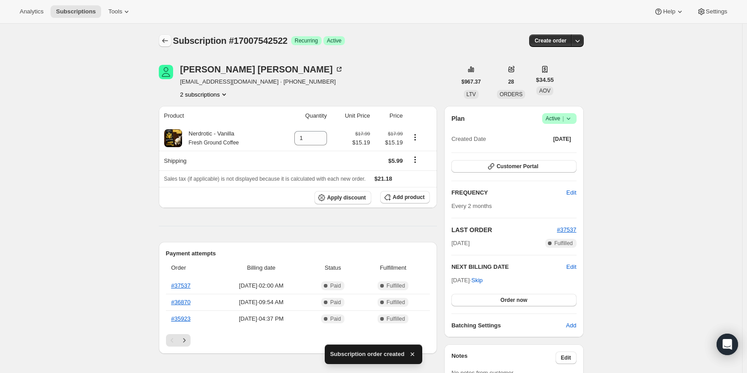
click at [169, 41] on icon "Subscriptions" at bounding box center [165, 40] width 9 height 9
